Goal: Check status: Check status

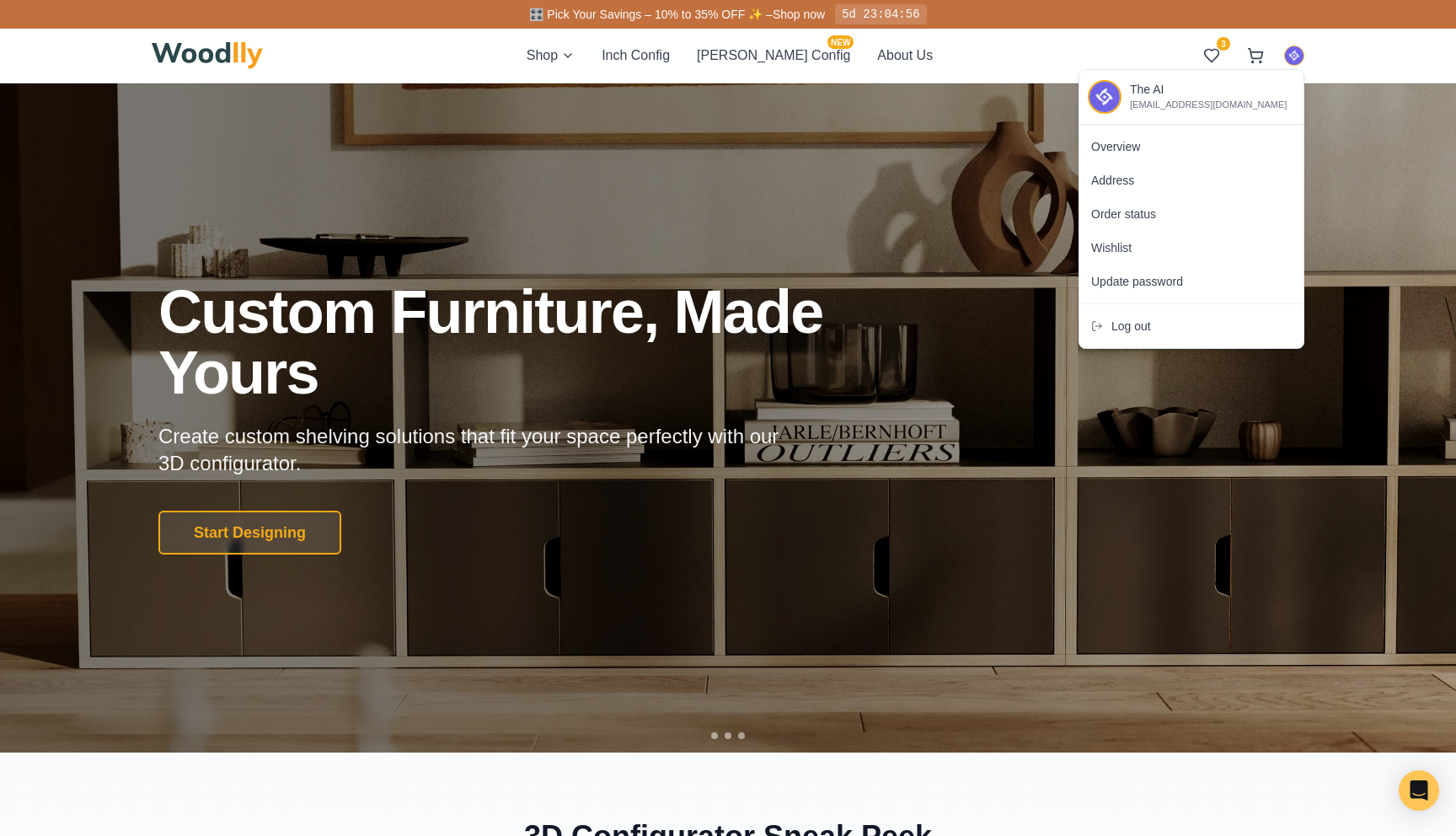
click at [1110, 337] on div "Log out" at bounding box center [1192, 325] width 224 height 33
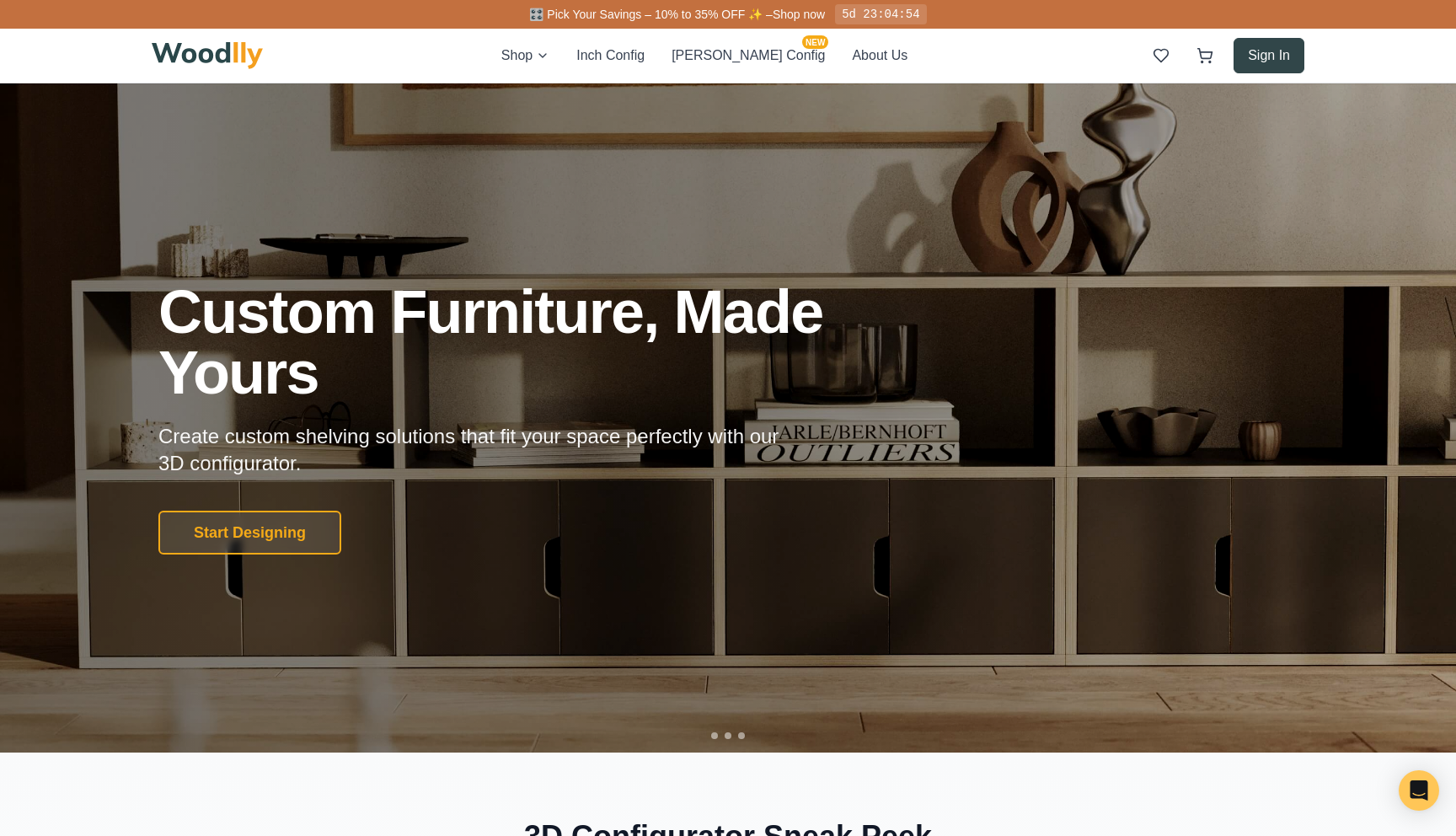
click at [1291, 54] on button "Sign In" at bounding box center [1269, 55] width 70 height 35
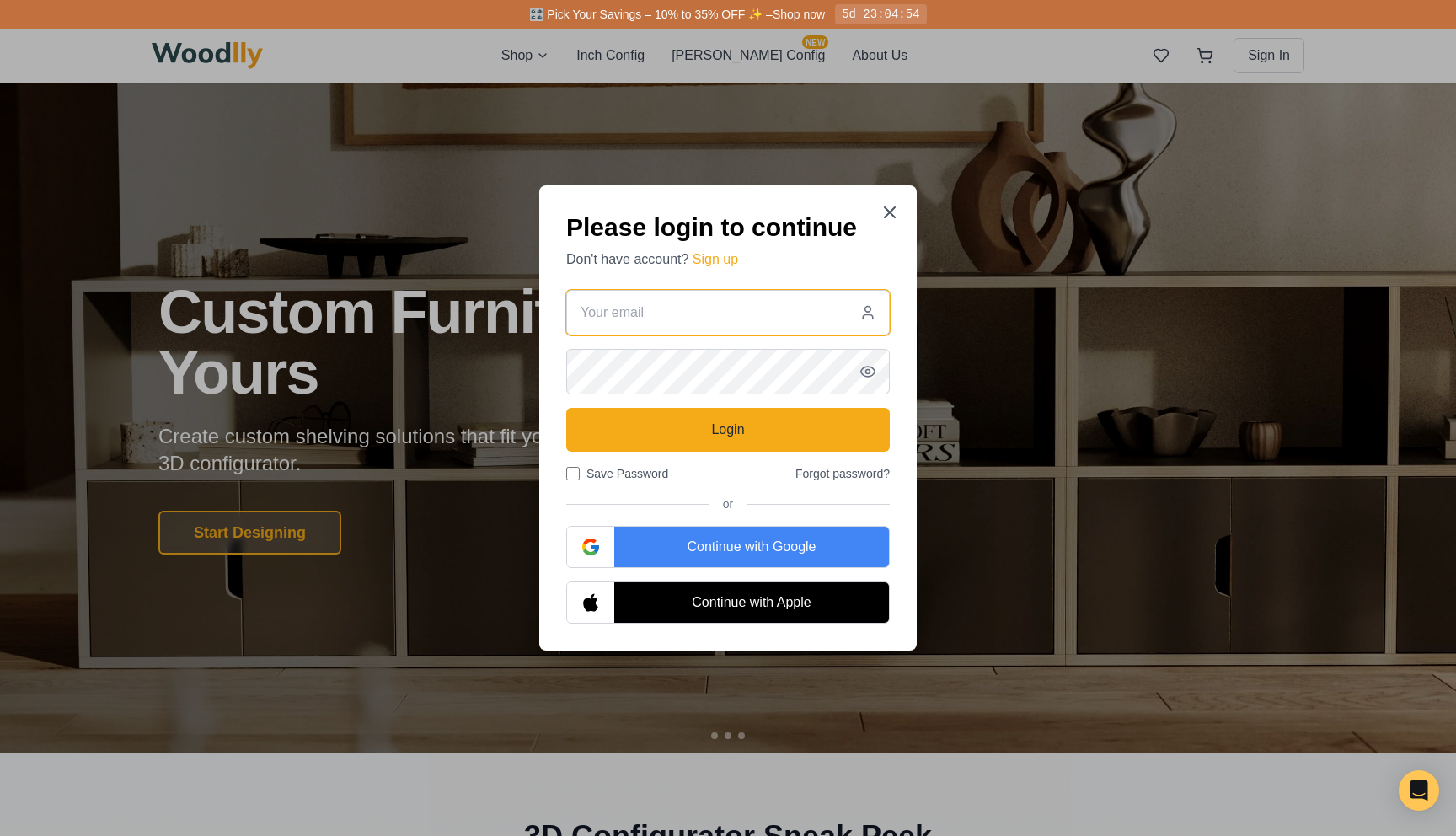
type input "[EMAIL_ADDRESS][DOMAIN_NAME]"
click at [657, 552] on div "Continue with Google" at bounding box center [751, 547] width 275 height 41
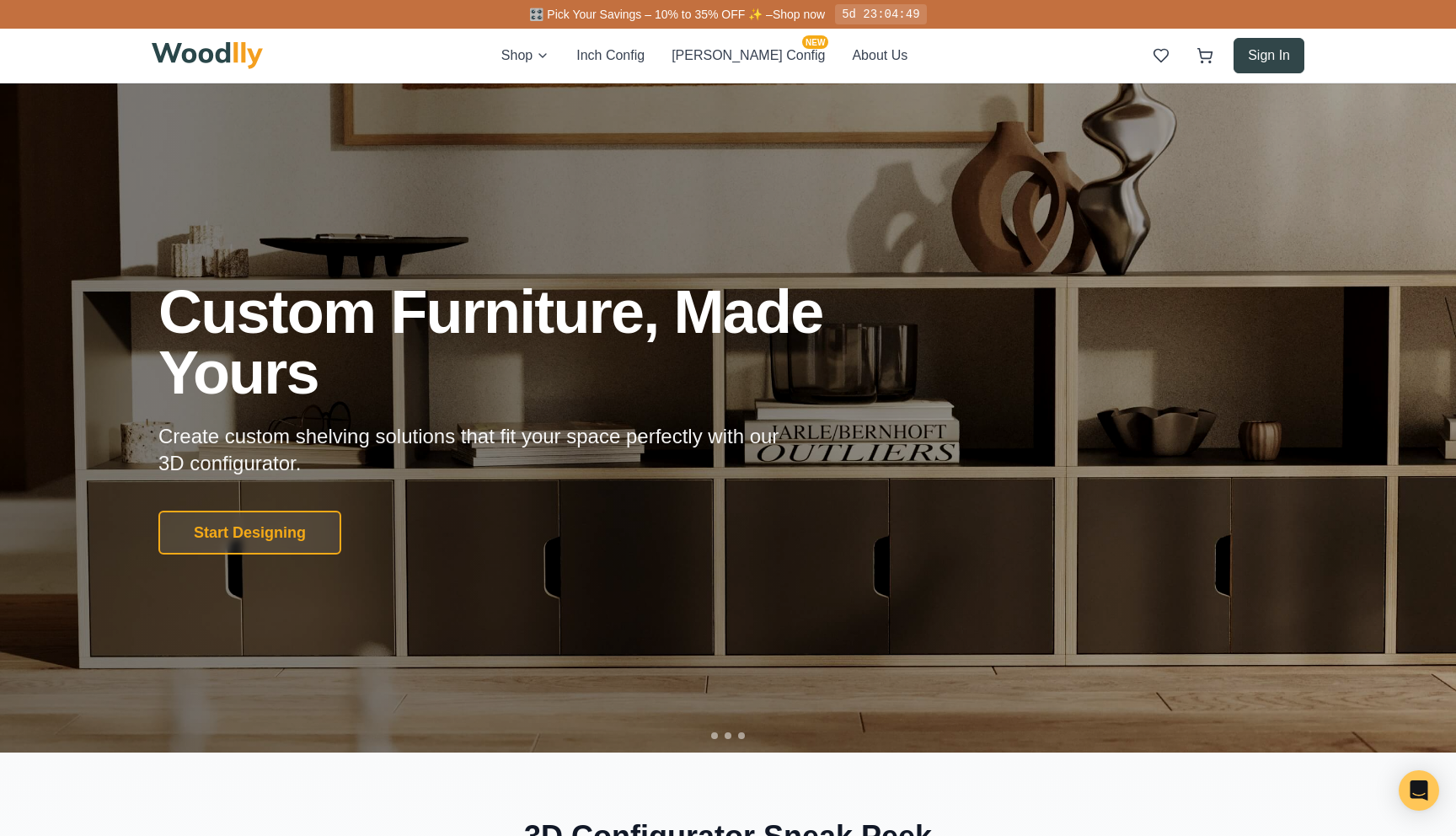
click at [1277, 51] on button "Sign In" at bounding box center [1269, 55] width 70 height 35
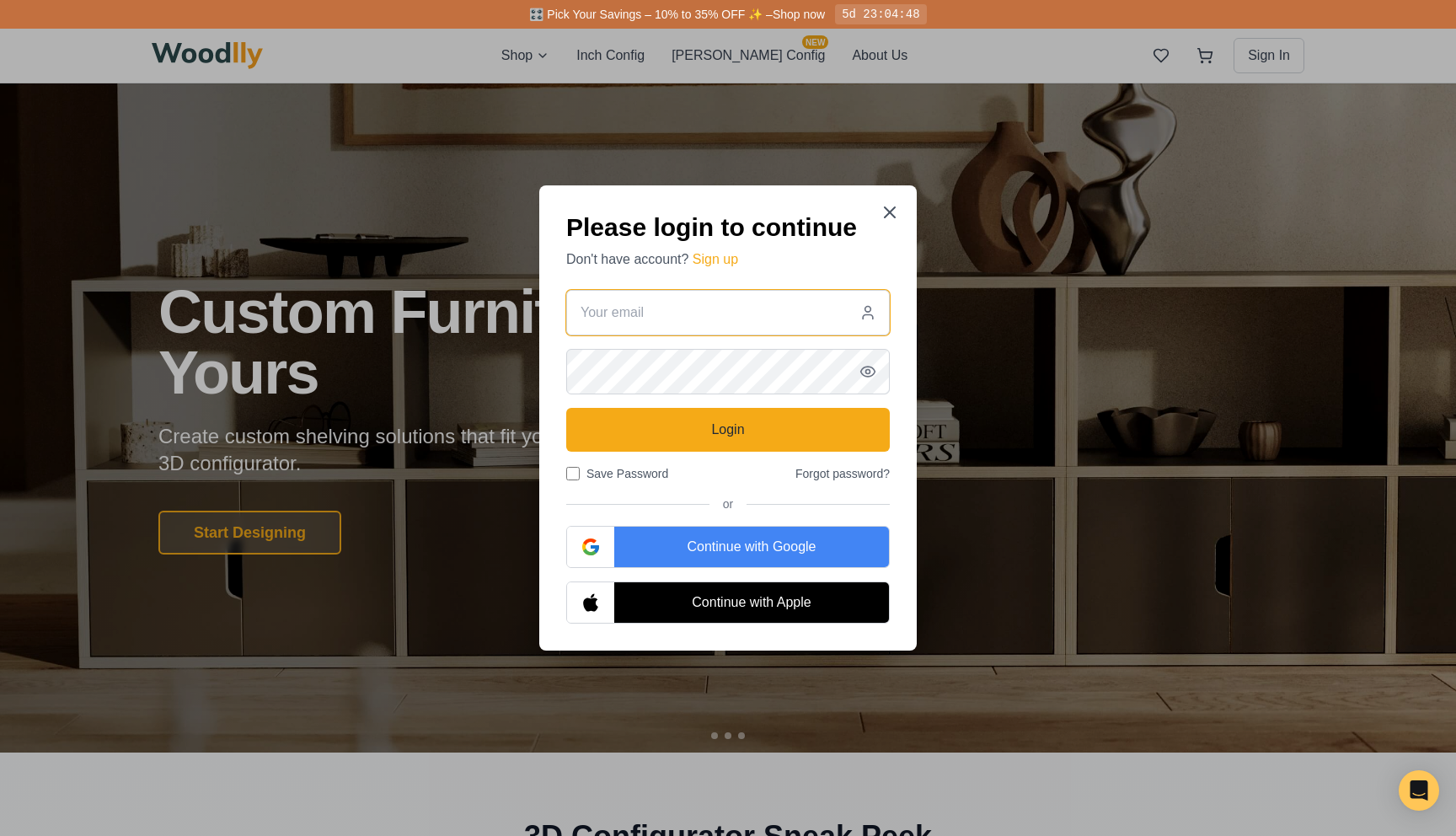
type input "[EMAIL_ADDRESS][DOMAIN_NAME]"
click at [704, 530] on div "Continue with Google" at bounding box center [751, 547] width 275 height 41
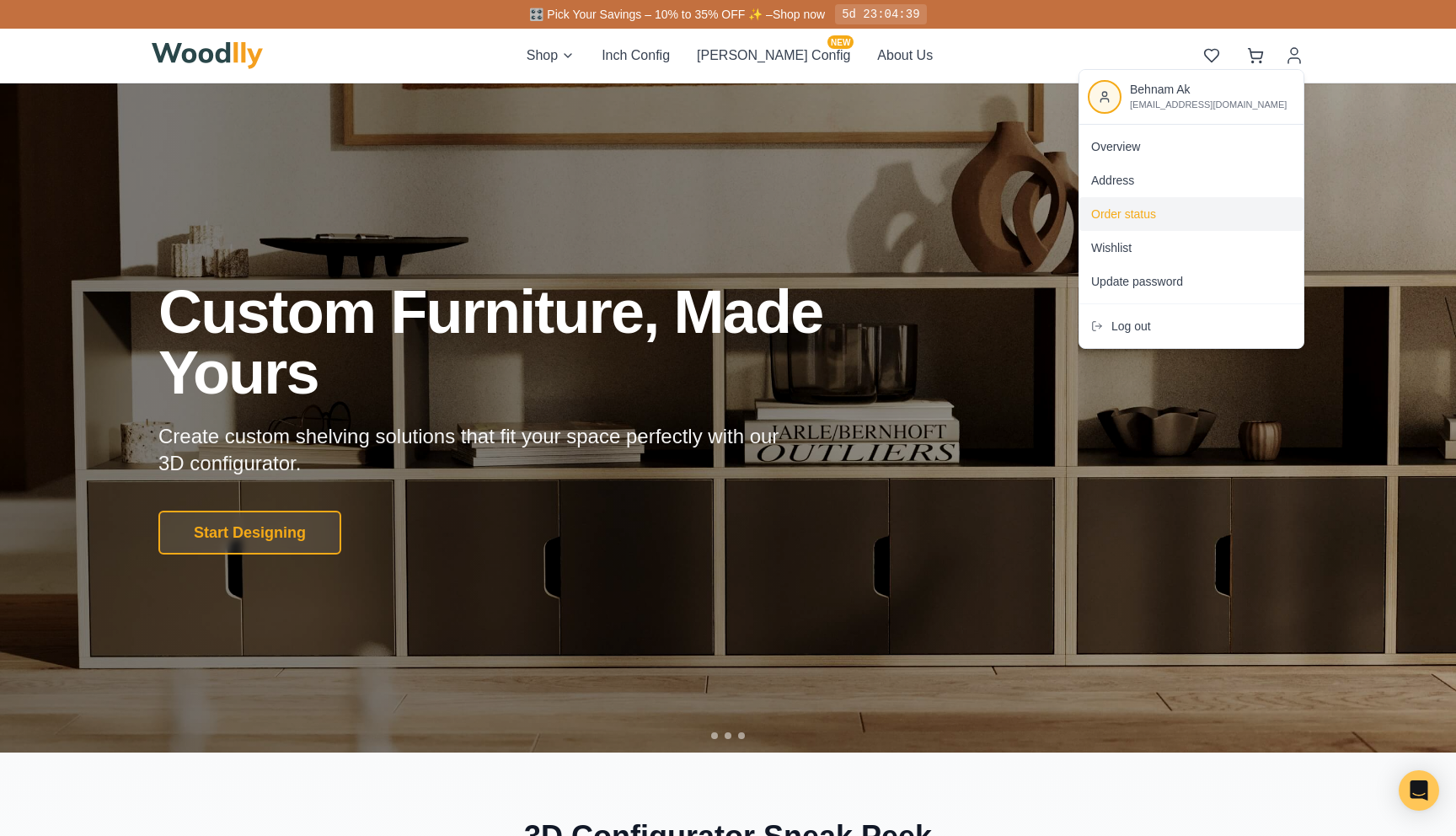
click at [1124, 211] on span "Order status" at bounding box center [1124, 214] width 65 height 17
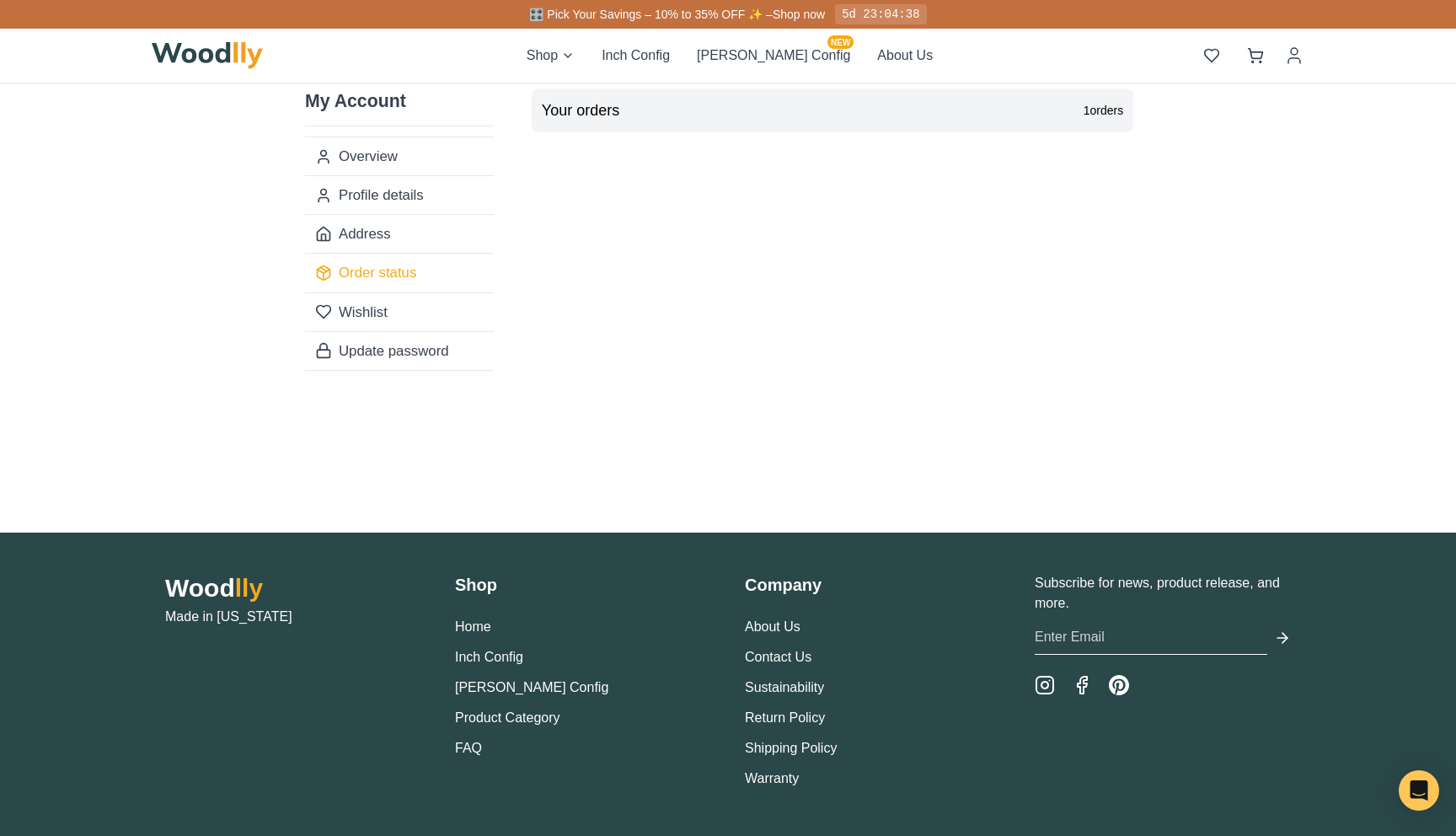
click at [1097, 106] on span "1 orders" at bounding box center [1104, 110] width 40 height 17
click at [589, 110] on h2 "Your orders" at bounding box center [581, 110] width 78 height 24
click at [371, 242] on link "Address" at bounding box center [399, 233] width 189 height 39
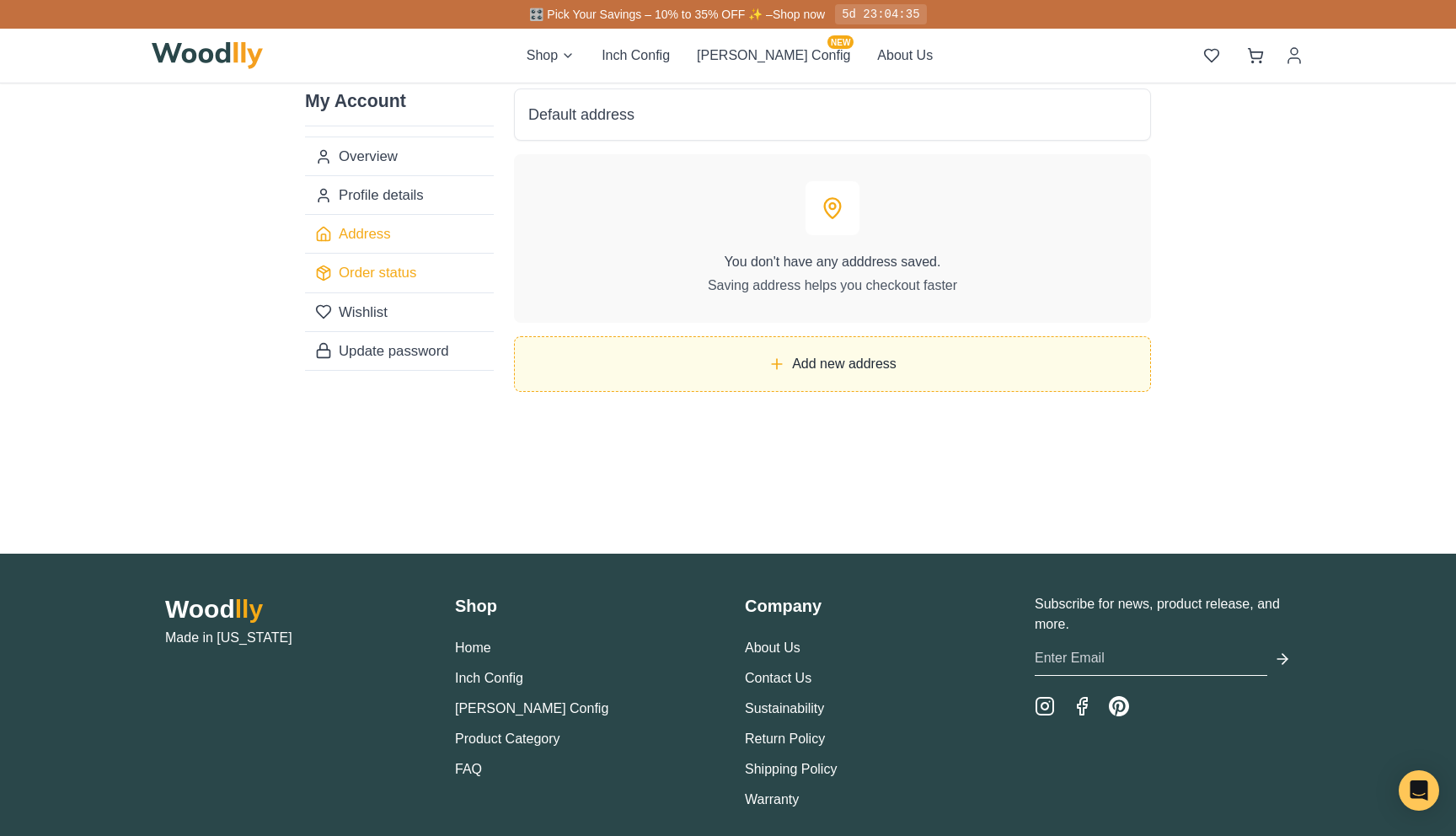
click at [363, 271] on link "Order status" at bounding box center [399, 272] width 189 height 39
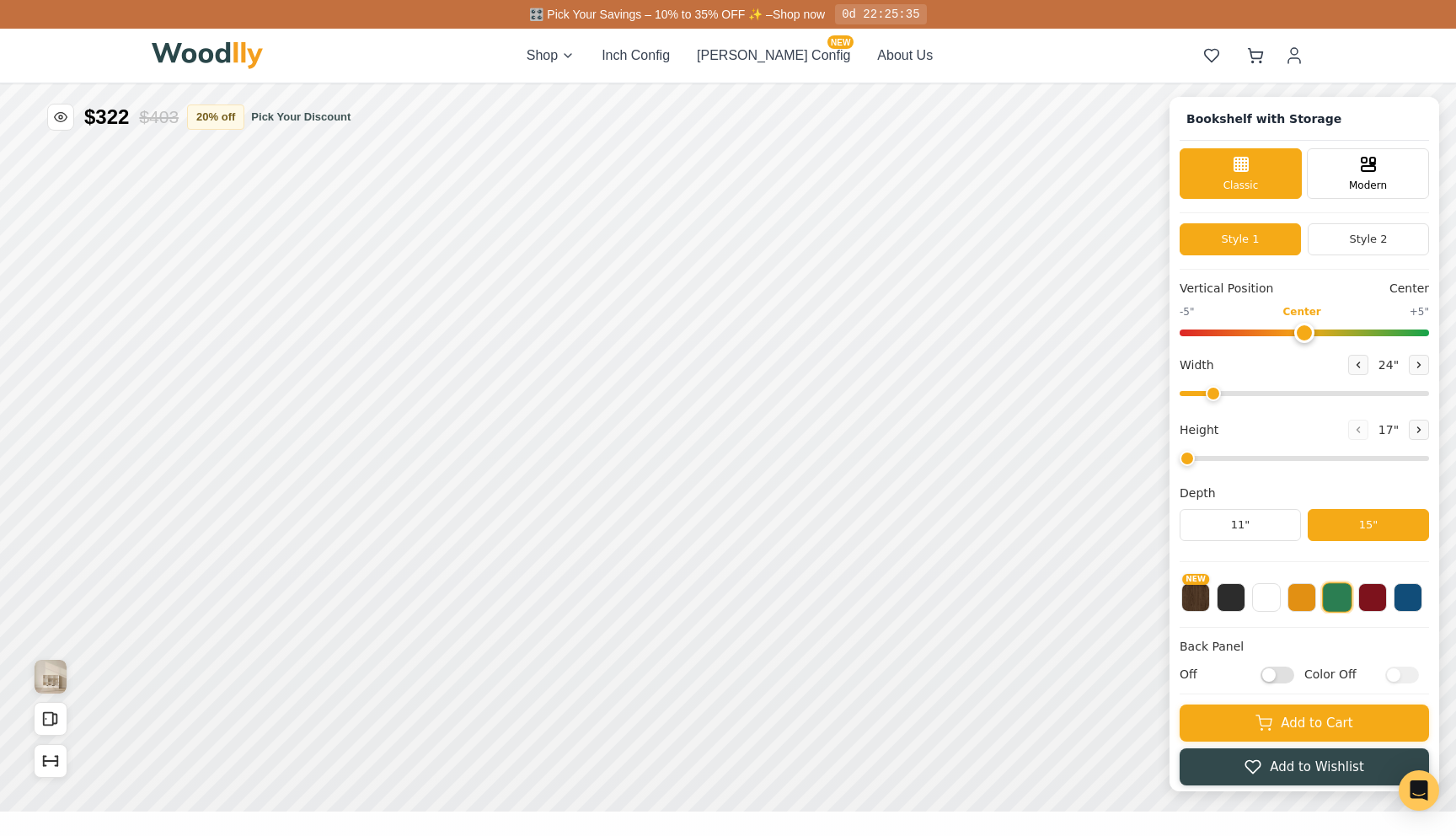
type input "57"
type input "4"
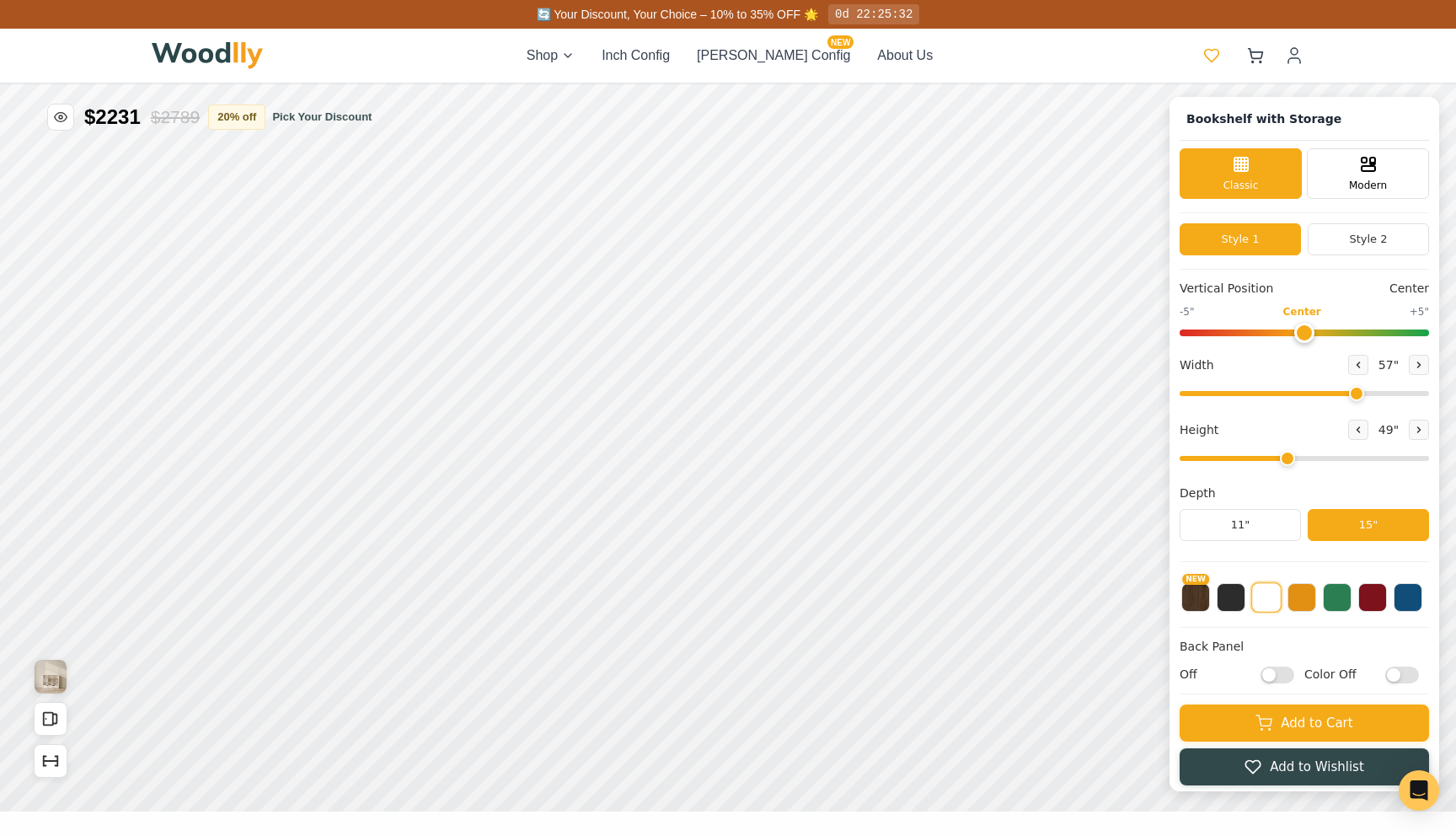
click at [1213, 56] on icon at bounding box center [1212, 56] width 17 height 17
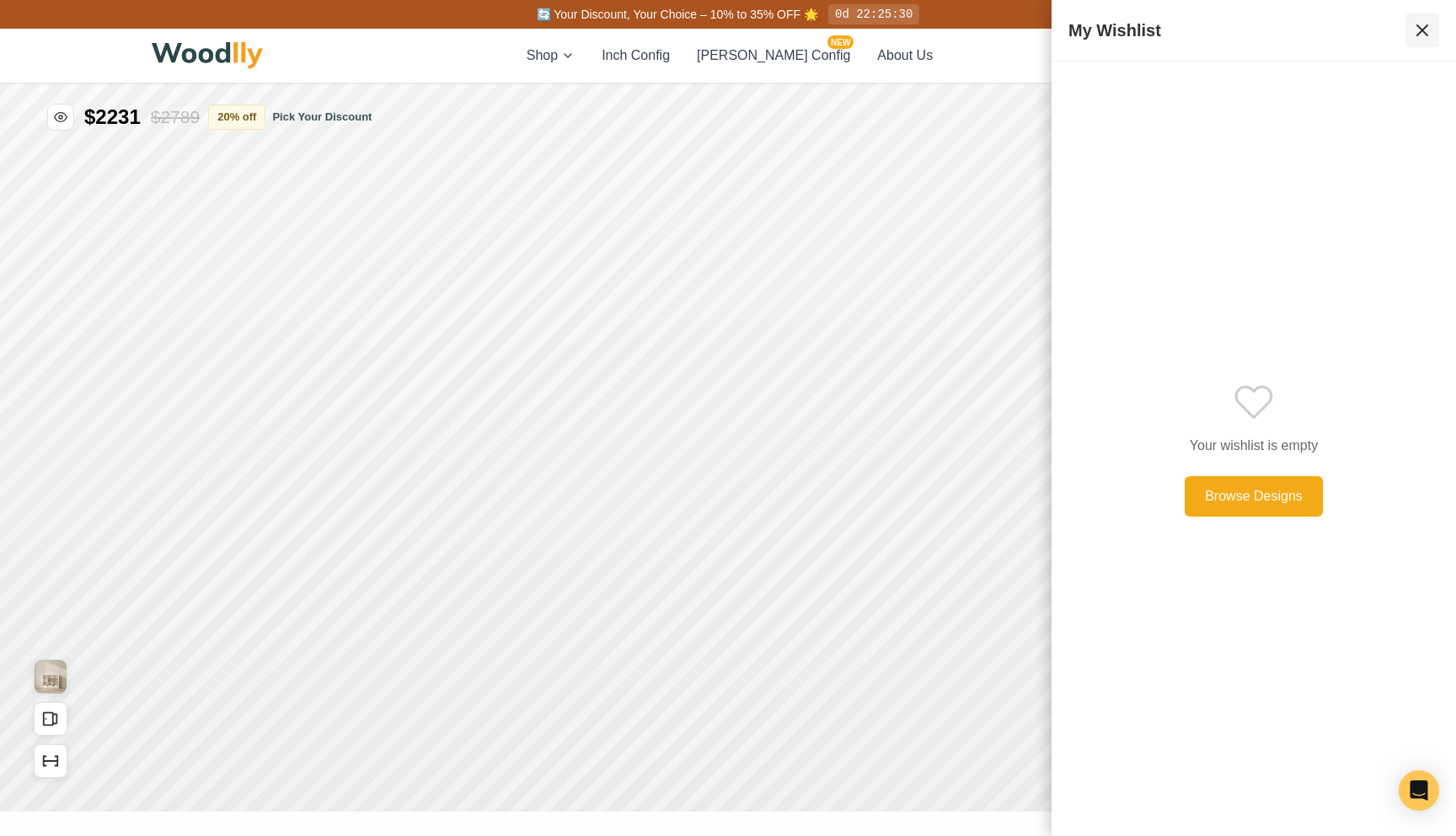
click at [1421, 31] on icon at bounding box center [1423, 30] width 10 height 10
